Goal: Obtain resource: Obtain resource

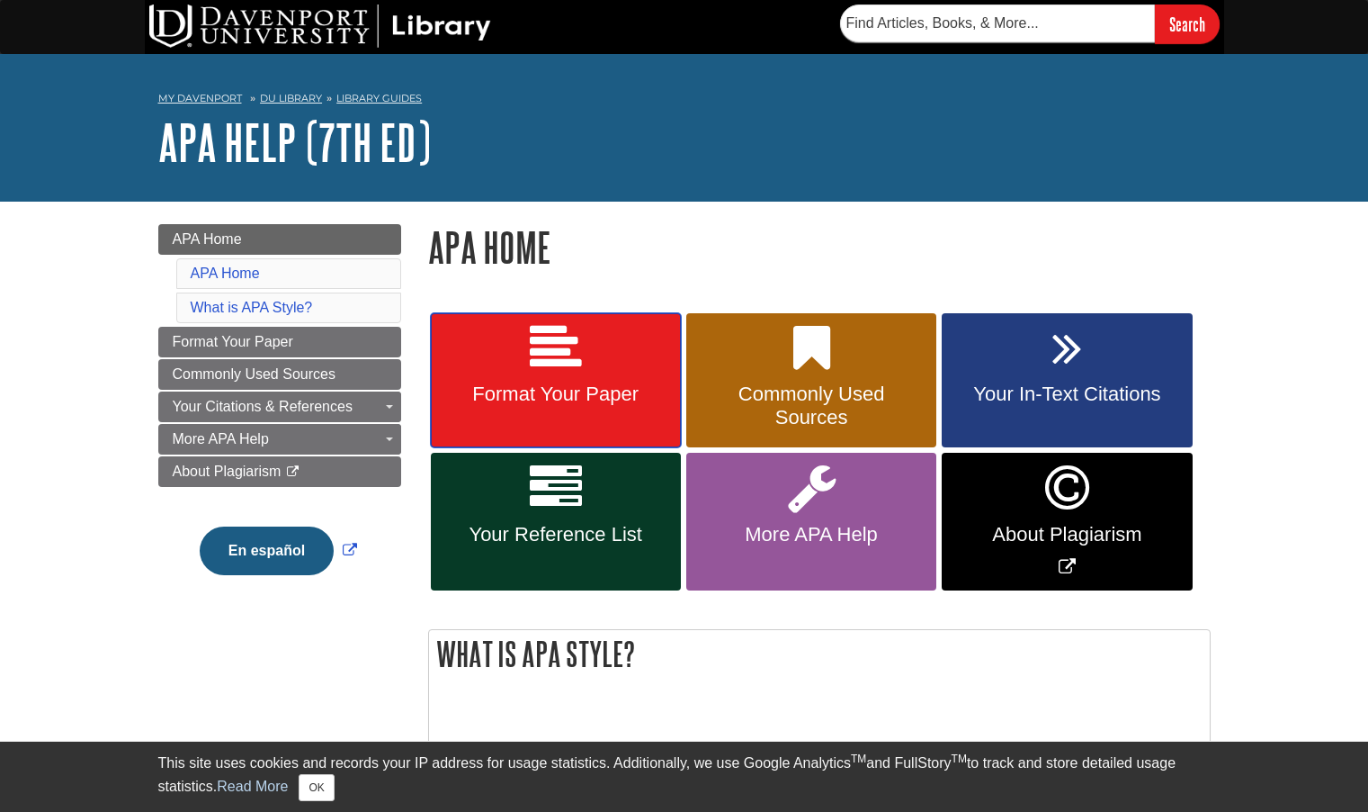
click at [546, 366] on icon at bounding box center [556, 348] width 52 height 52
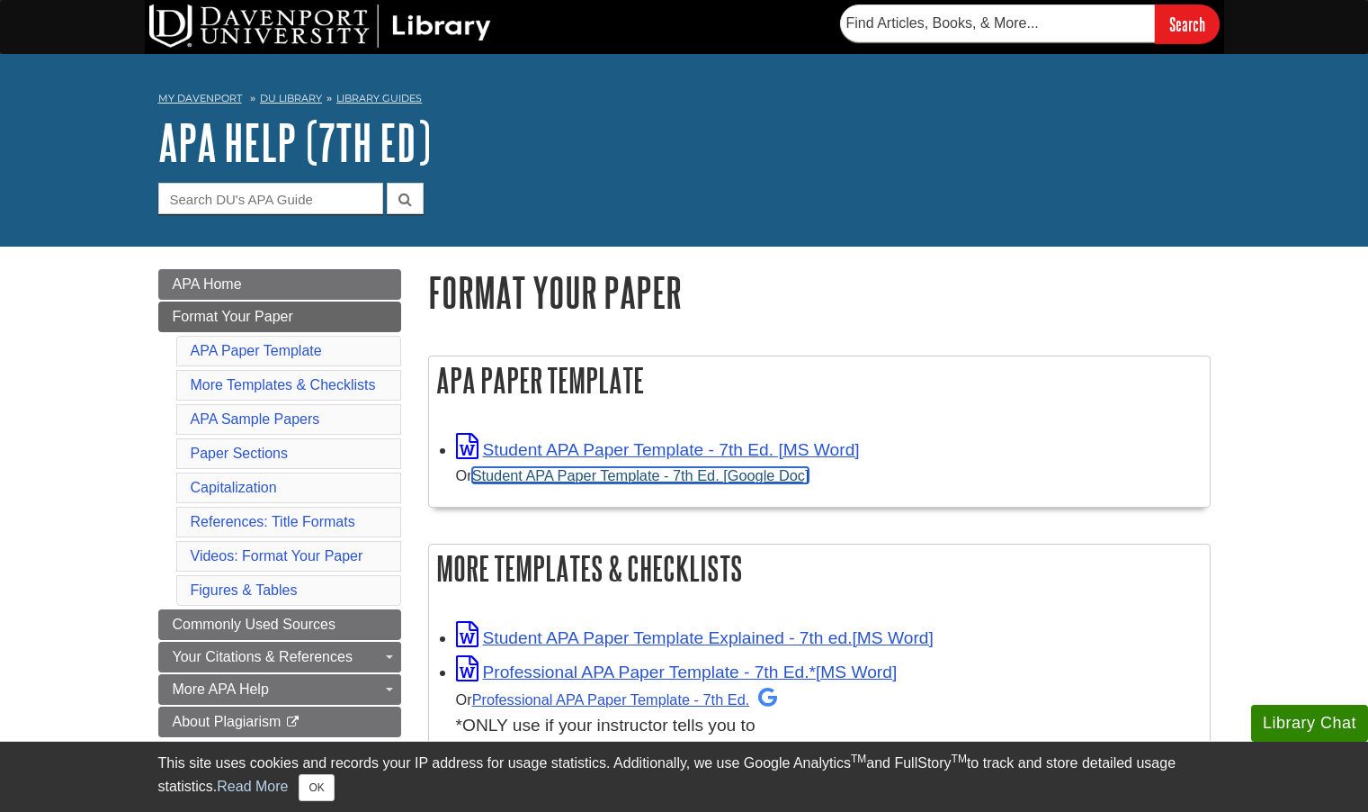
click at [615, 478] on link "Student APA Paper Template - 7th Ed. [Google Doc]" at bounding box center [640, 475] width 337 height 16
